Goal: Task Accomplishment & Management: Manage account settings

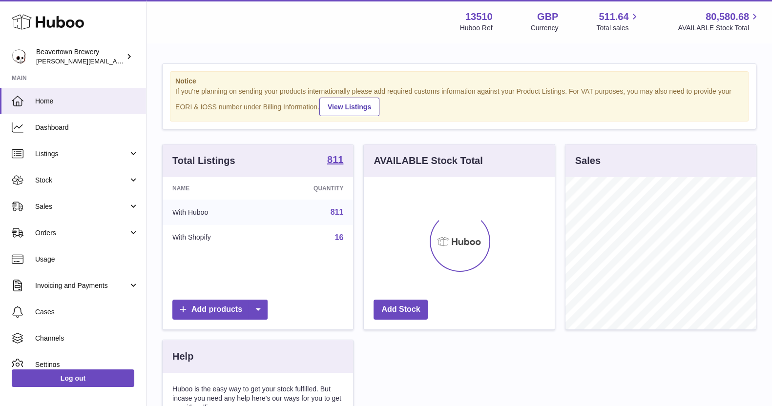
scroll to position [152, 190]
click at [89, 228] on span "Orders" at bounding box center [81, 232] width 93 height 9
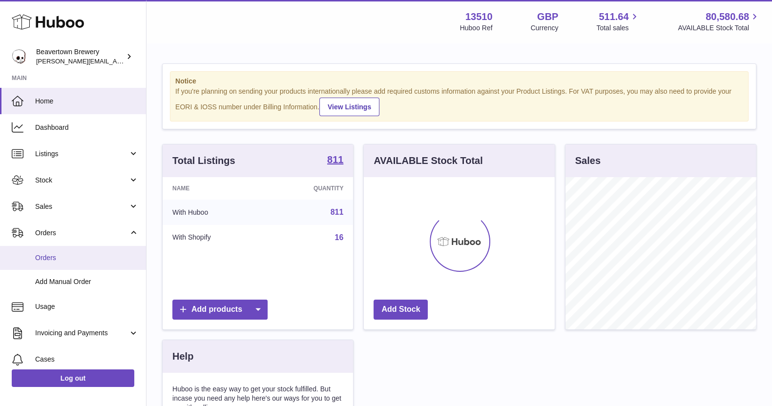
click at [83, 257] on span "Orders" at bounding box center [86, 257] width 103 height 9
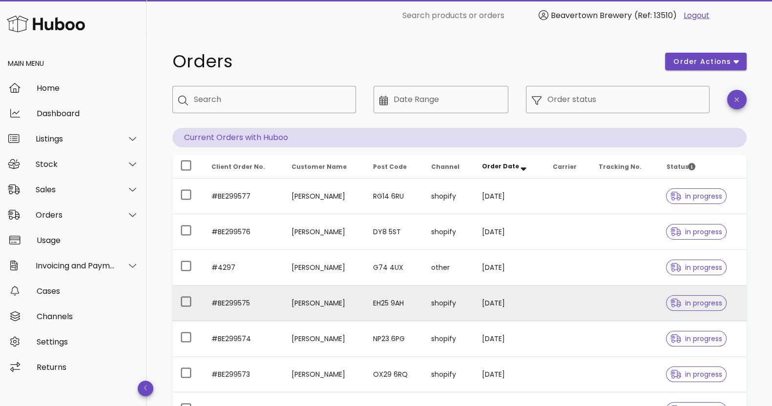
click at [339, 302] on td "[PERSON_NAME]" at bounding box center [323, 303] width 81 height 36
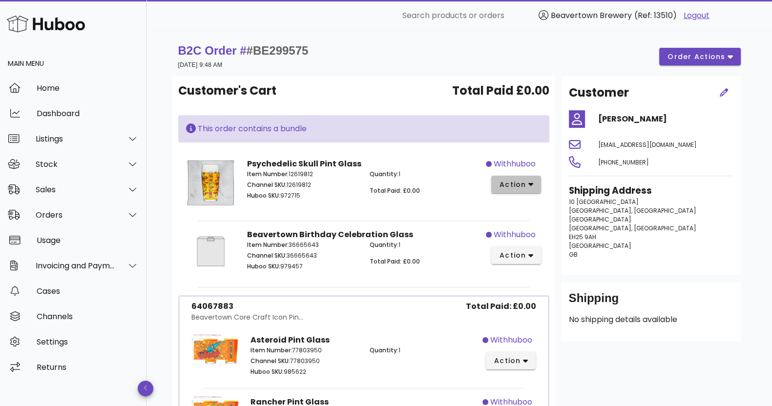
click at [508, 188] on span "action" at bounding box center [512, 185] width 27 height 10
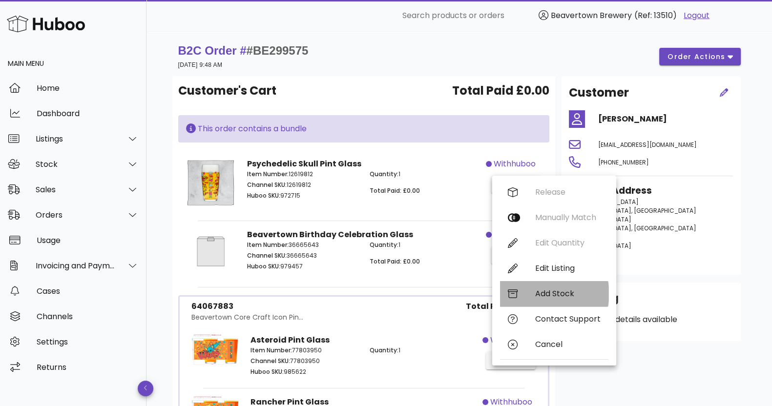
click at [549, 297] on div "Add Stock" at bounding box center [567, 293] width 65 height 9
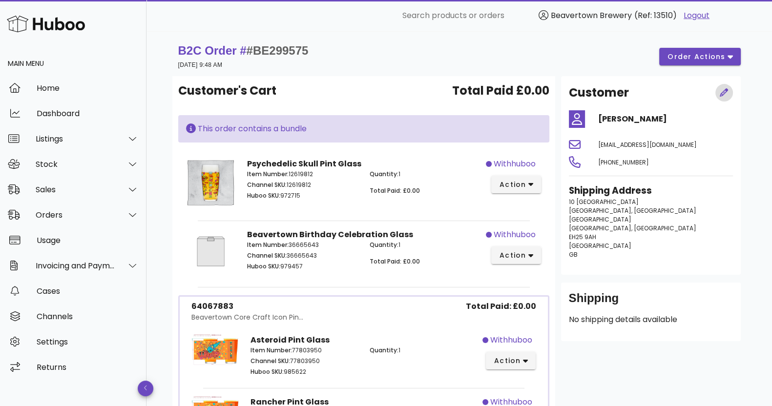
click at [720, 92] on icon "button" at bounding box center [723, 92] width 9 height 9
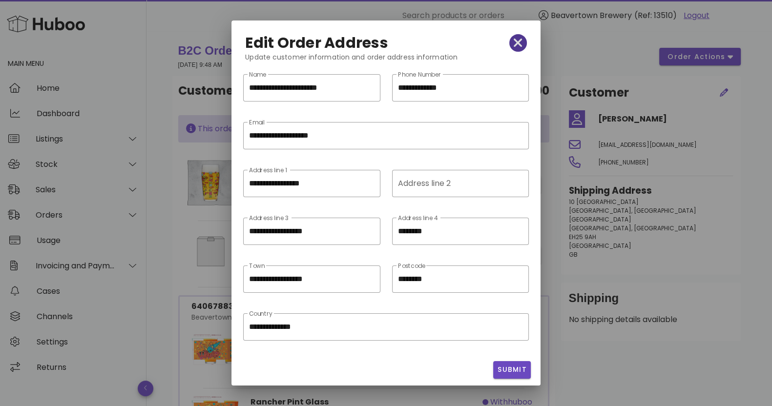
drag, startPoint x: 506, startPoint y: 42, endPoint x: 519, endPoint y: 41, distance: 12.7
click at [513, 42] on icon "button" at bounding box center [517, 43] width 9 height 14
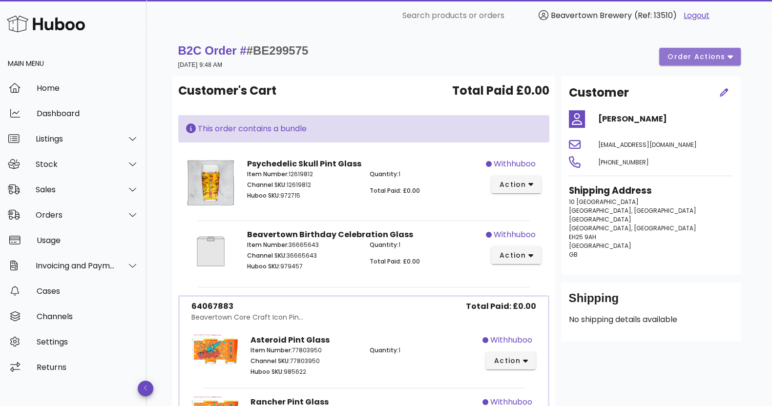
click at [691, 56] on span "order actions" at bounding box center [696, 57] width 59 height 10
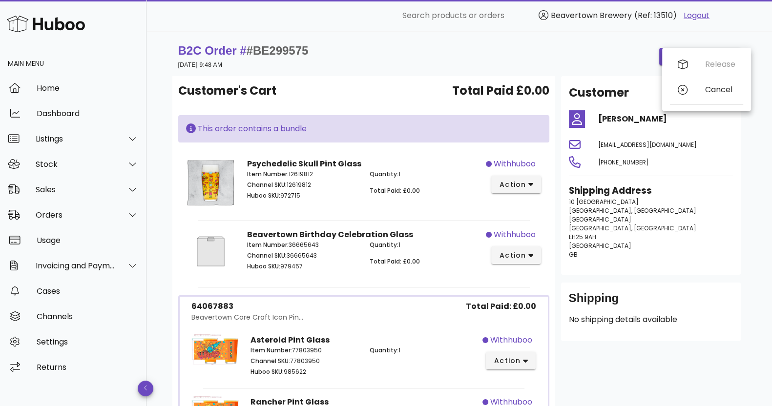
click at [556, 47] on div "B2C Order # #BE299575 12 September 2025 at 9:48 AM order actions" at bounding box center [459, 56] width 562 height 27
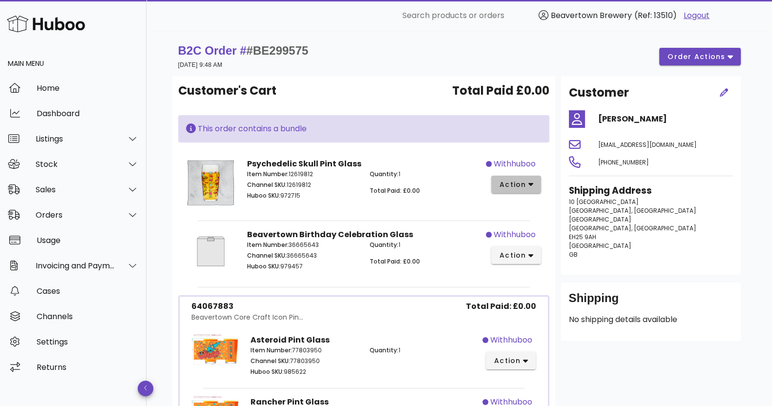
click at [525, 183] on span "action" at bounding box center [512, 185] width 27 height 10
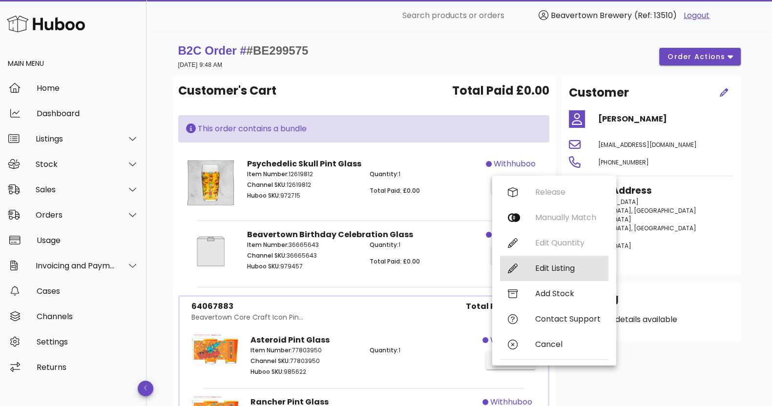
click at [528, 268] on div "Edit Listing" at bounding box center [554, 268] width 108 height 25
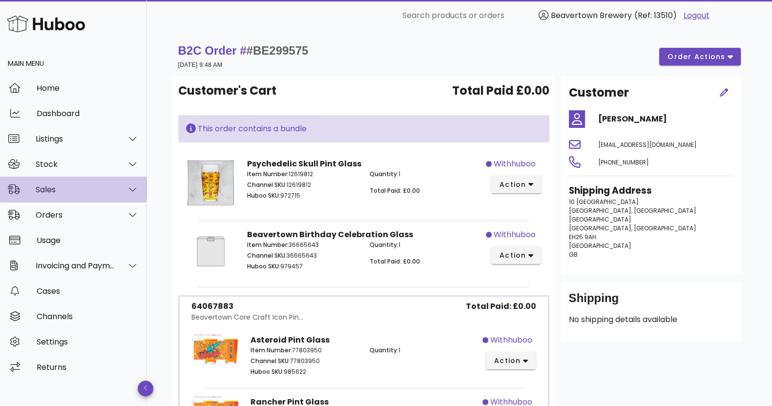
click at [107, 187] on div "Sales" at bounding box center [76, 189] width 80 height 9
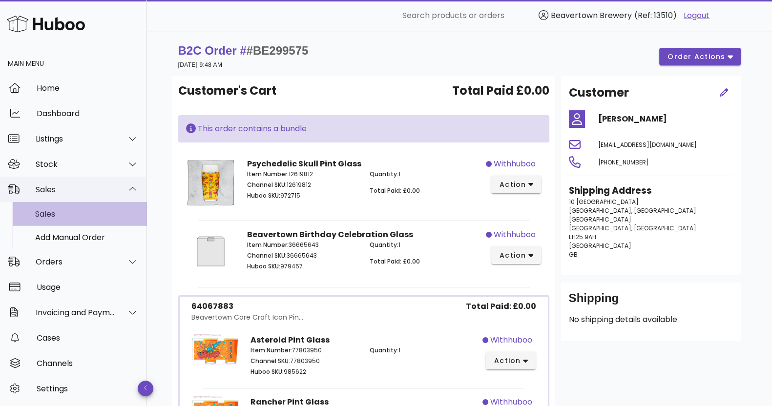
click at [112, 217] on div "Sales" at bounding box center [86, 213] width 103 height 9
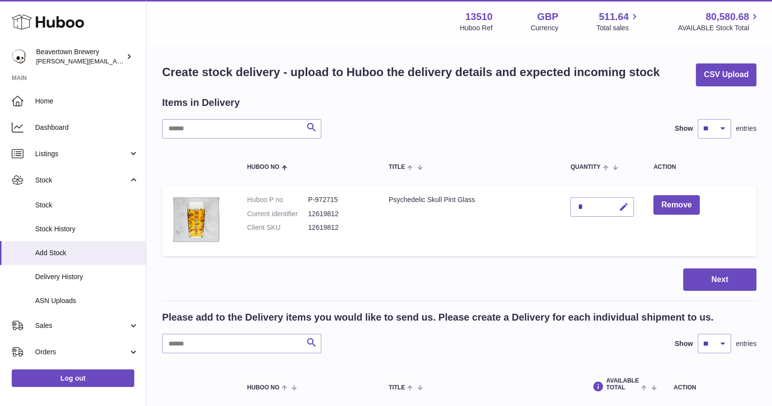
click at [619, 206] on button "button" at bounding box center [622, 207] width 23 height 20
type input "*"
click at [623, 209] on icon "submit" at bounding box center [623, 207] width 9 height 9
click at [713, 280] on button "Next" at bounding box center [719, 279] width 73 height 23
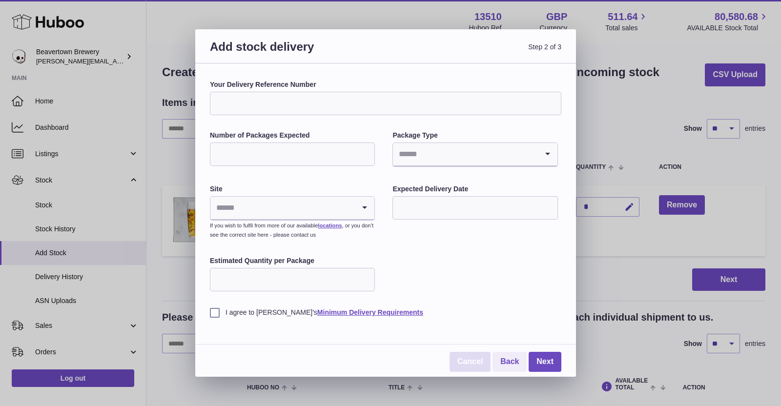
click at [471, 360] on link "Cancel" at bounding box center [469, 362] width 41 height 20
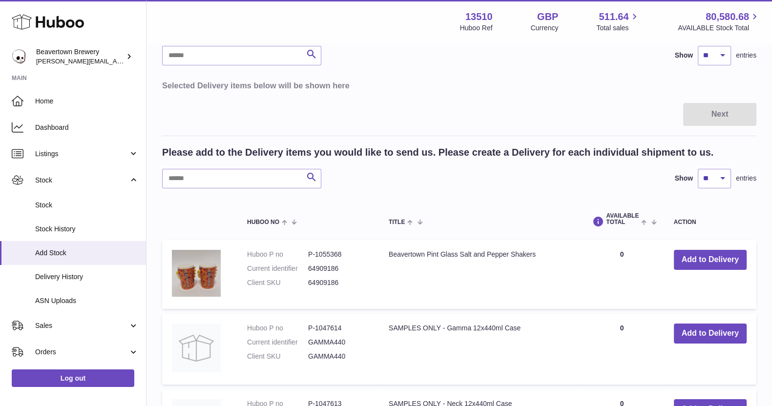
scroll to position [122, 0]
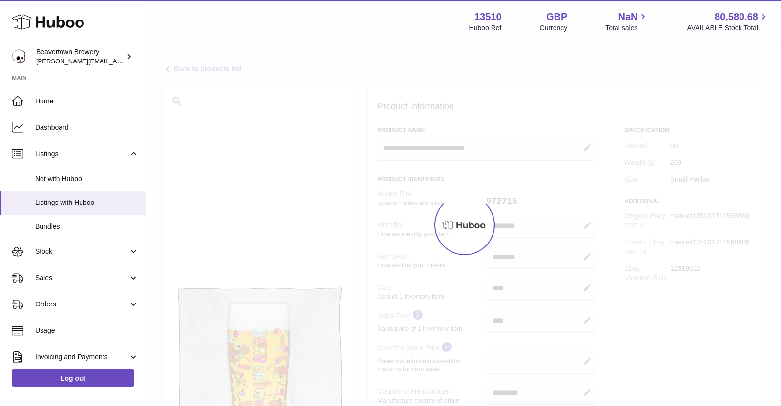
select select "***"
select select "****"
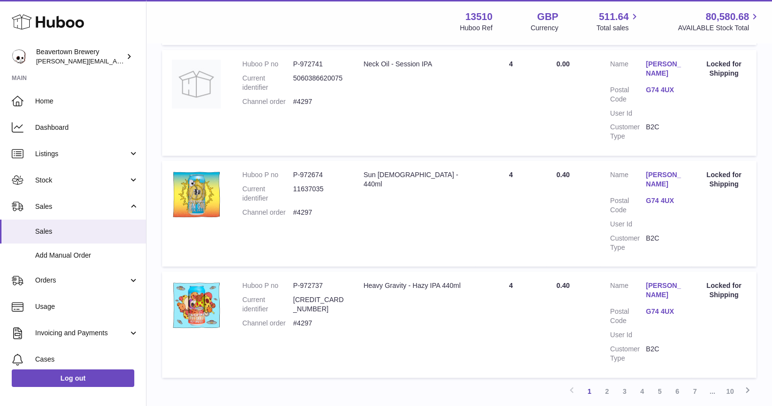
scroll to position [1050, 0]
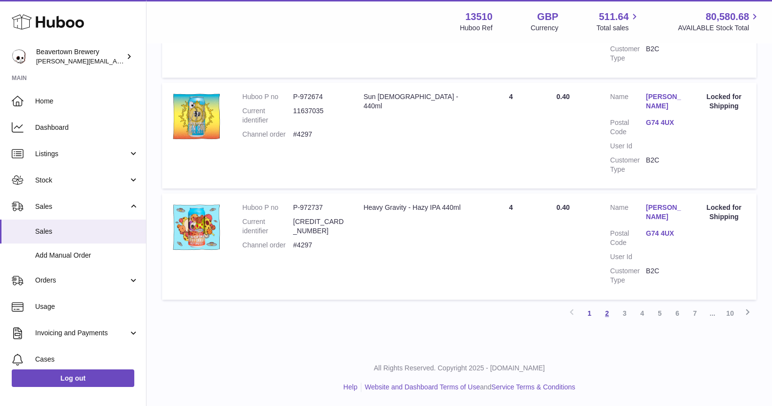
click at [605, 314] on link "2" at bounding box center [607, 314] width 18 height 18
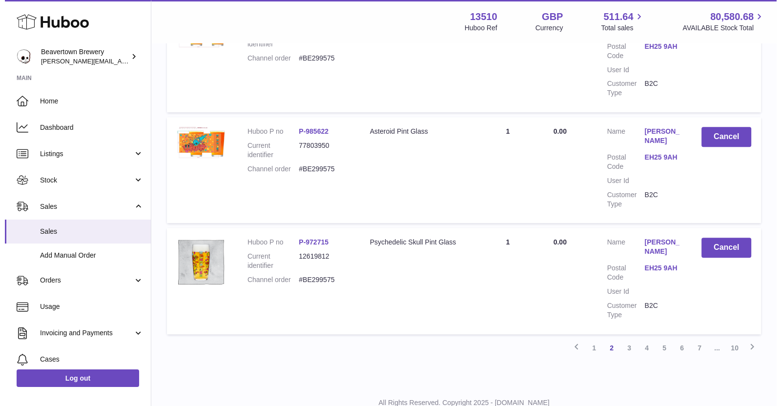
scroll to position [1105, 0]
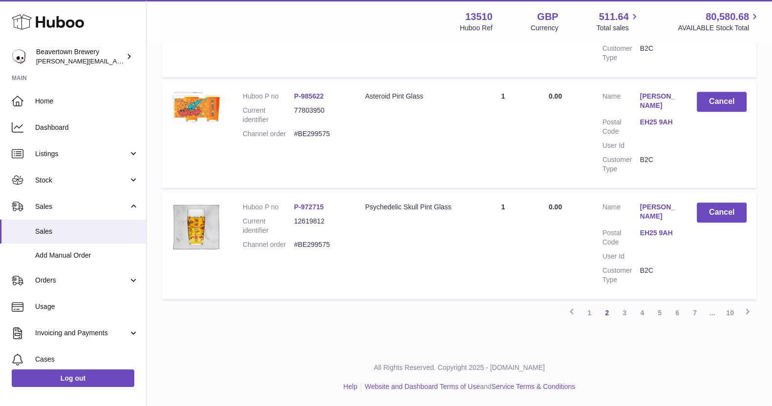
click at [310, 203] on link "P-972715" at bounding box center [309, 207] width 30 height 8
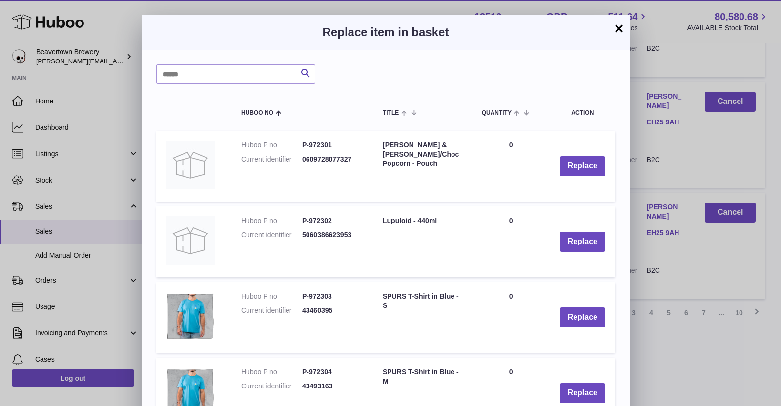
click at [615, 32] on button "×" at bounding box center [619, 28] width 12 height 12
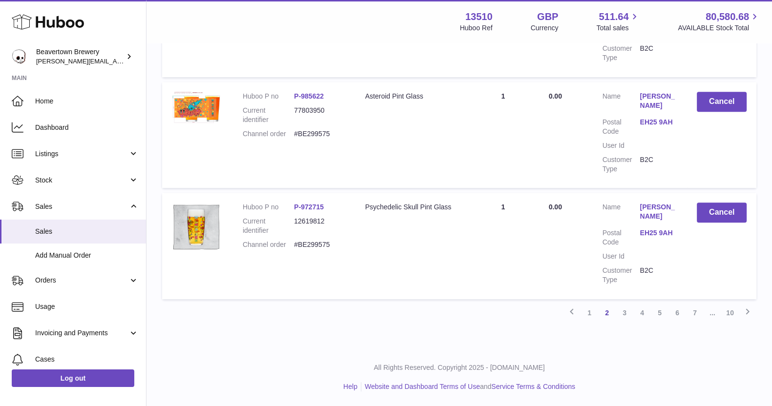
click at [654, 203] on link "[PERSON_NAME]" at bounding box center [658, 212] width 38 height 19
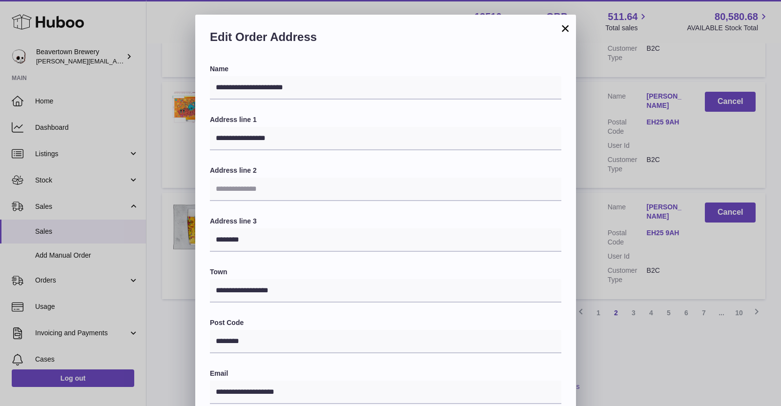
click at [559, 33] on h2 "Edit Order Address" at bounding box center [385, 39] width 351 height 20
click at [558, 25] on div "Edit Order Address" at bounding box center [385, 40] width 381 height 50
drag, startPoint x: 563, startPoint y: 29, endPoint x: 549, endPoint y: 38, distance: 16.4
click at [563, 29] on button "×" at bounding box center [565, 28] width 12 height 12
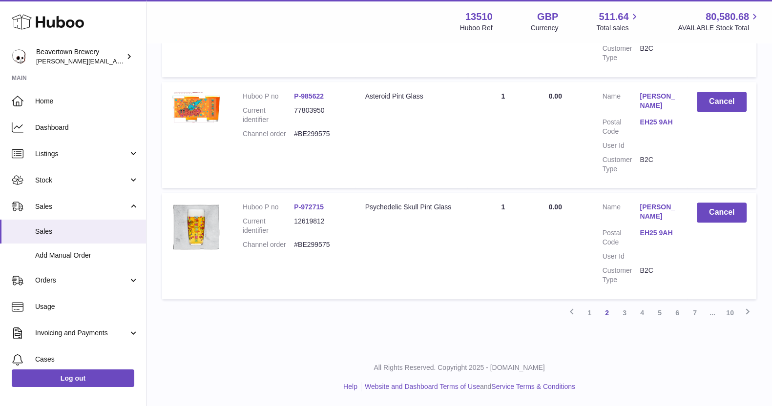
click at [305, 203] on link "P-972715" at bounding box center [309, 207] width 30 height 8
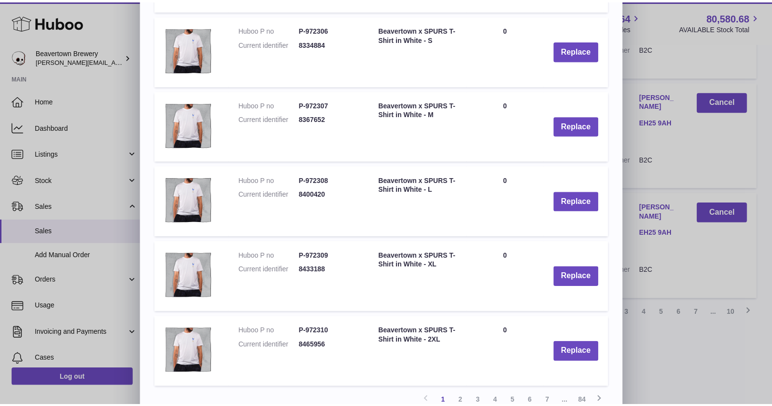
scroll to position [534, 0]
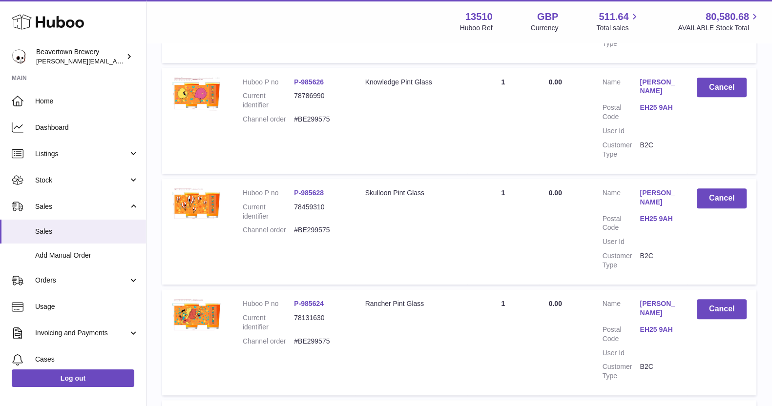
scroll to position [1098, 0]
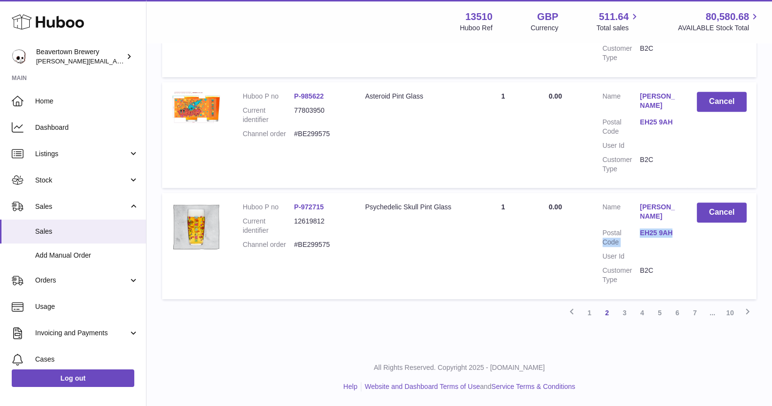
drag, startPoint x: 682, startPoint y: 242, endPoint x: 632, endPoint y: 243, distance: 49.8
click at [632, 243] on td "Customer Name [PERSON_NAME] Postal Code EH25 9AH User Id Customer Type B2C" at bounding box center [639, 246] width 95 height 106
click at [632, 243] on dt "Postal Code" at bounding box center [621, 237] width 38 height 19
drag, startPoint x: 682, startPoint y: 240, endPoint x: 635, endPoint y: 241, distance: 46.9
click at [635, 241] on td "Customer Name [PERSON_NAME] Postal Code EH25 9AH User Id Customer Type B2C" at bounding box center [639, 246] width 95 height 106
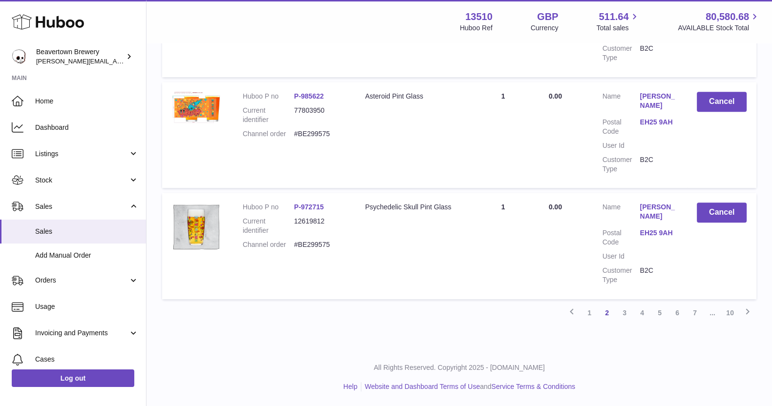
click at [314, 241] on dd "#BE299575" at bounding box center [319, 244] width 51 height 9
copy dd "BE299575"
